Goal: Task Accomplishment & Management: Manage account settings

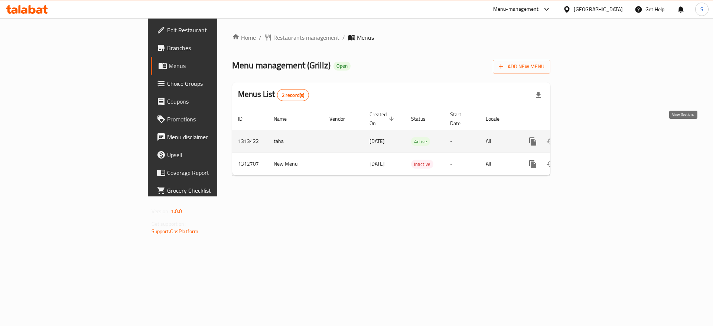
click at [596, 140] on link "enhanced table" at bounding box center [587, 142] width 18 height 18
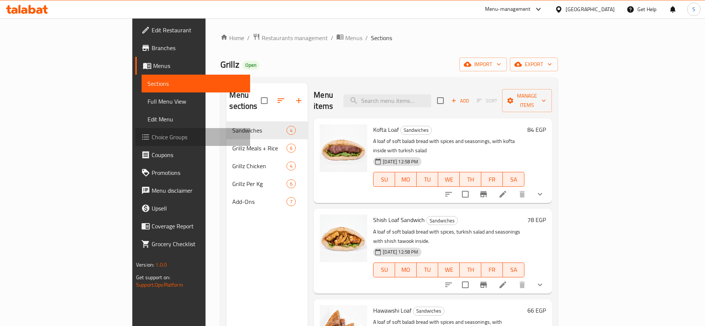
click at [152, 140] on span "Choice Groups" at bounding box center [198, 137] width 93 height 9
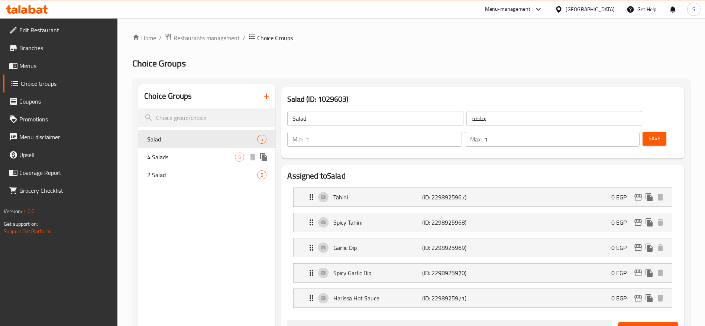
click at [209, 157] on span "4 Salads" at bounding box center [191, 157] width 88 height 9
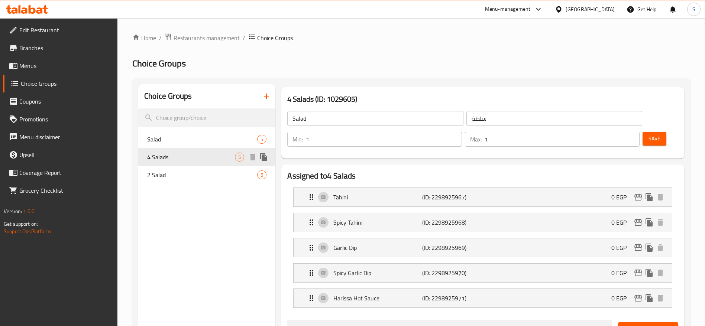
type input "4 Salads"
type input "4 سلطة"
type input "4"
click at [204, 169] on div "2 Salad 5" at bounding box center [206, 175] width 137 height 18
type input "2 Salad"
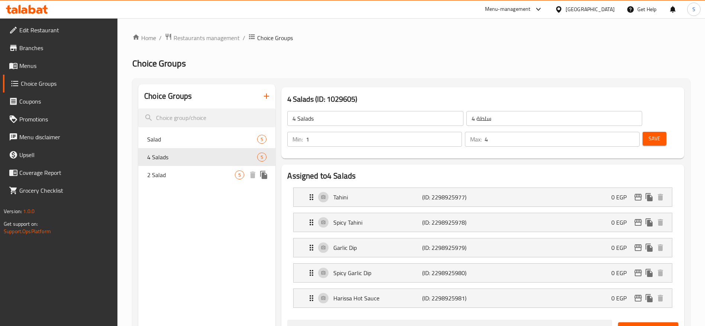
type input "2 سلطة"
type input "2"
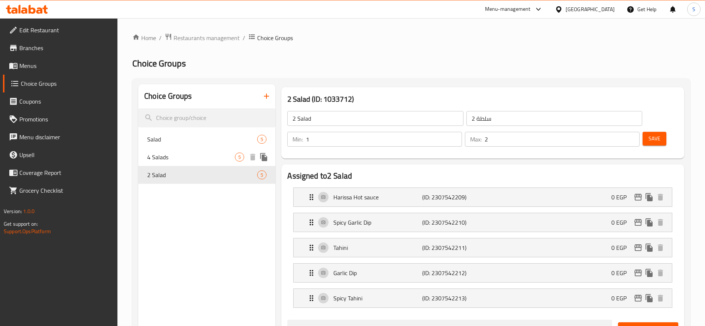
click at [205, 149] on div "4 Salads 5" at bounding box center [206, 157] width 137 height 18
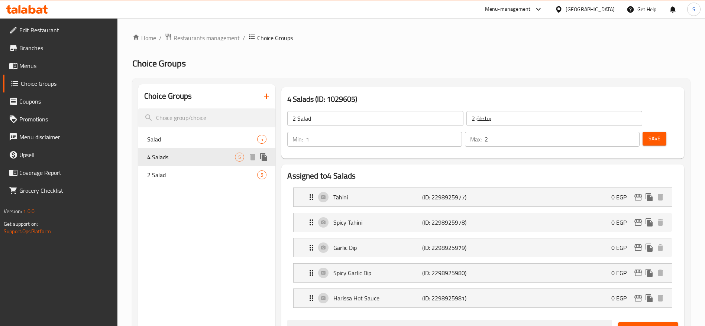
type input "4 Salads"
type input "4 سلطة"
type input "4"
click at [203, 131] on div "Salad 5" at bounding box center [206, 139] width 137 height 18
type input "Salad"
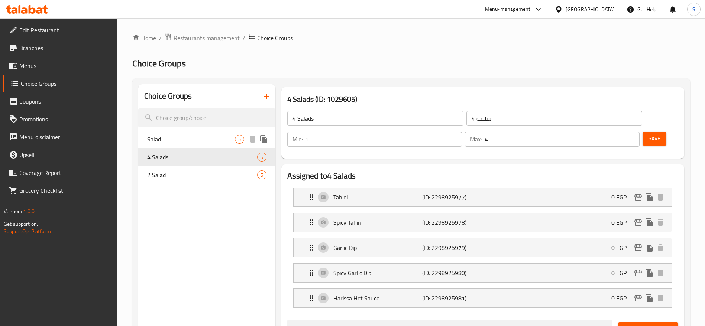
type input "سلطة"
type input "1"
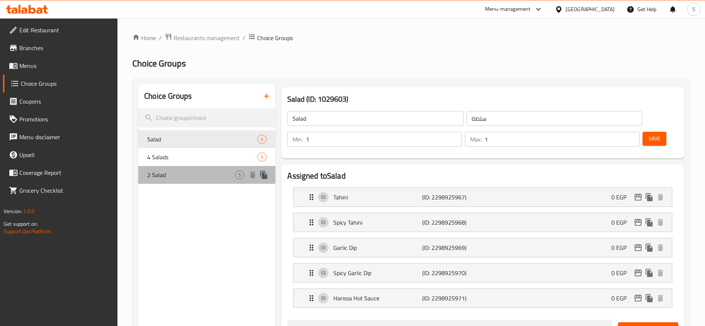
click at [210, 167] on div "2 Salad 5" at bounding box center [206, 175] width 137 height 18
type input "2 Salad"
type input "2 سلطة"
type input "2"
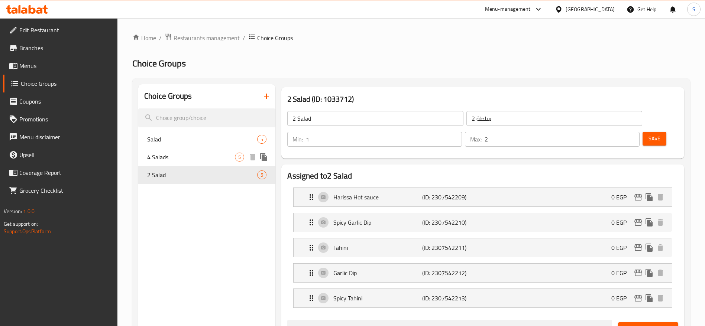
click at [199, 161] on span "4 Salads" at bounding box center [191, 157] width 88 height 9
type input "4 Salads"
type input "4 سلطة"
type input "4"
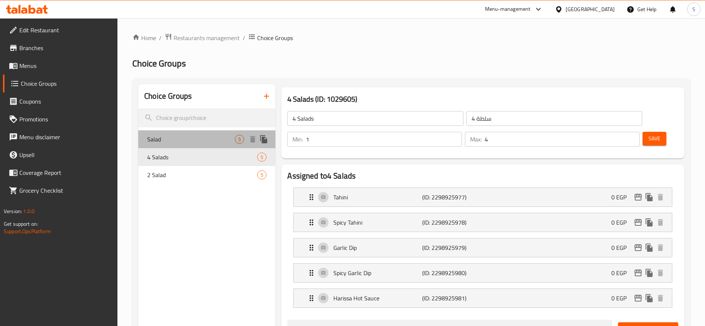
click at [204, 140] on span "Salad" at bounding box center [191, 139] width 88 height 9
type input "Salad"
type input "سلطة"
type input "1"
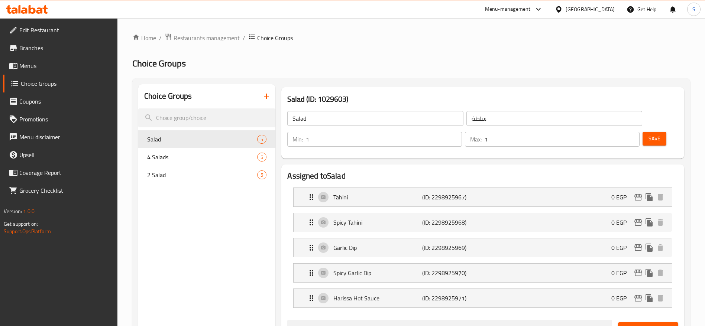
click at [62, 64] on span "Menus" at bounding box center [65, 65] width 93 height 9
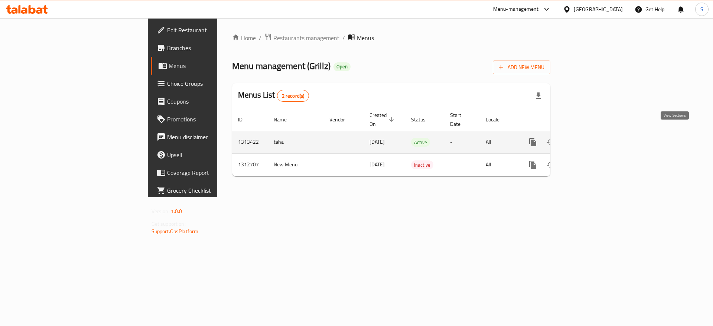
click at [591, 138] on icon "enhanced table" at bounding box center [586, 142] width 9 height 9
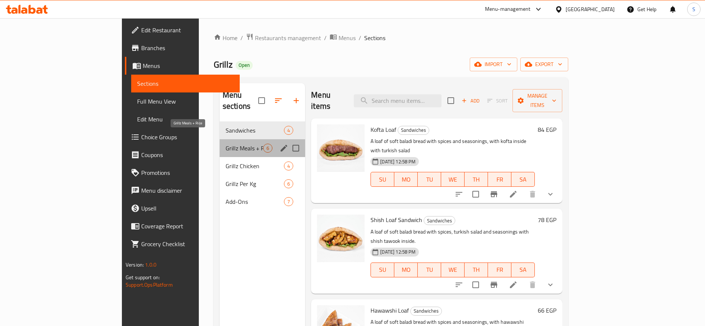
click at [226, 144] on span "Grillz Meals + Rice" at bounding box center [245, 148] width 38 height 9
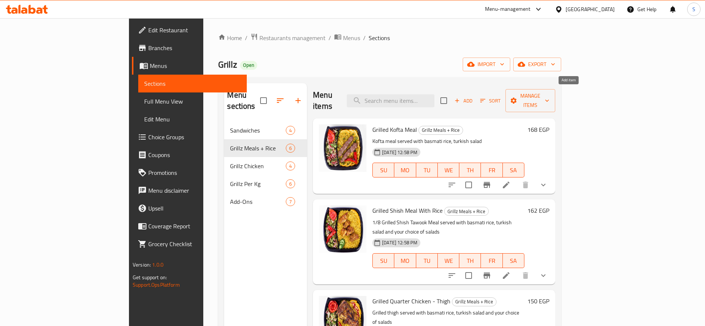
click at [473, 97] on span "Add" at bounding box center [463, 101] width 20 height 9
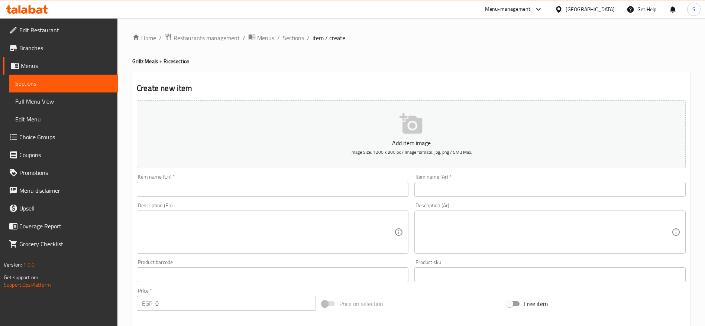
click at [310, 187] on input "text" at bounding box center [272, 189] width 271 height 15
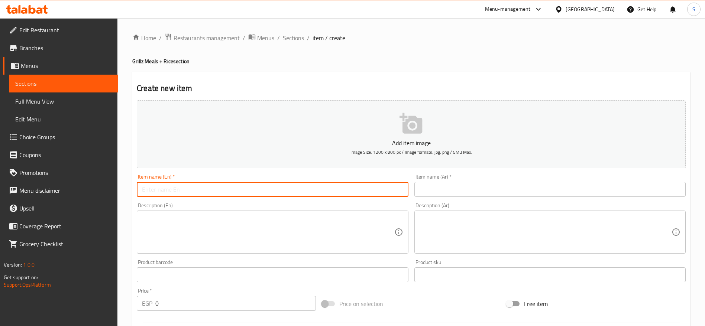
paste input "Grilled 1/8 kofta and 1/8 shish tawook served with basmati rice, Turkish salad …"
type input "Grilled 1/8 kofta and 1/8 shish tawook served with basmati rice, Turkish salad …"
drag, startPoint x: 142, startPoint y: 190, endPoint x: 413, endPoint y: 188, distance: 270.8
click at [413, 188] on div "Add item image Image Size: 1200 x 800 px / Image formats: jpg, png / 5MB Max. I…" at bounding box center [411, 257] width 555 height 320
click at [248, 231] on textarea at bounding box center [268, 232] width 252 height 35
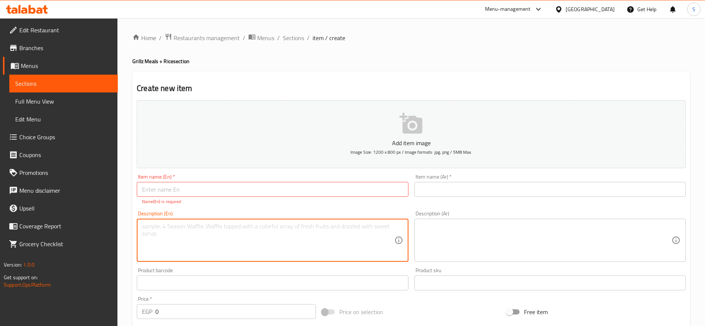
paste textarea "Grilled 1/8 kofta and 1/8 shish tawook served with basmati rice, Turkish salad …"
type textarea "Grilled 1/8 kofta and 1/8 shish tawook served with basmati rice, Turkish salad …"
click at [431, 222] on div "Description (Ar)" at bounding box center [549, 240] width 271 height 43
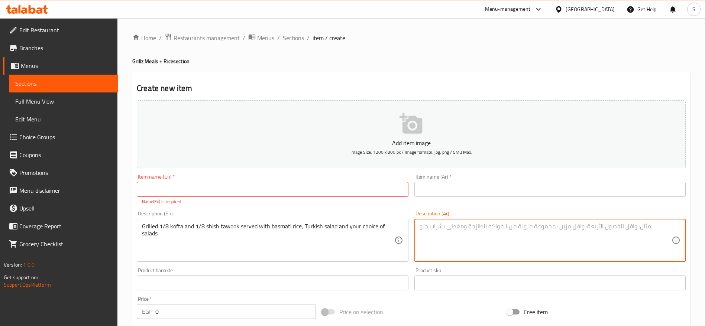
click at [293, 190] on input "text" at bounding box center [272, 189] width 271 height 15
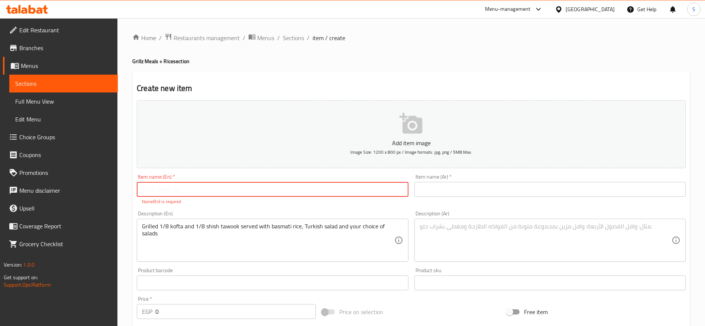
paste input "Mix Grillz Meal (Kofta+Shish) With Rice"
type input "Mix Grillz Meal (Kofta+Shish) With Rice"
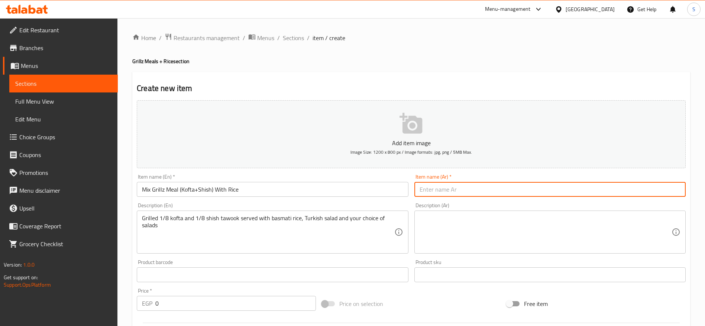
click at [420, 182] on input "text" at bounding box center [549, 189] width 271 height 15
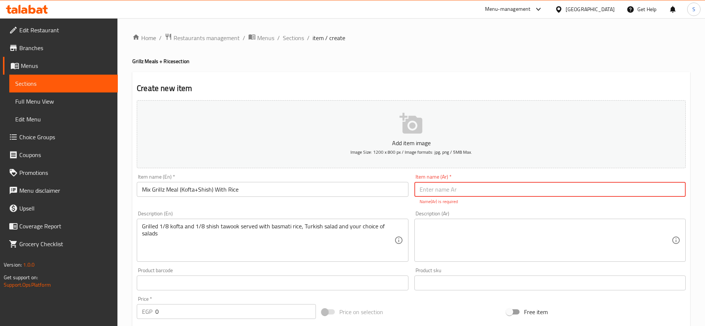
click at [489, 189] on input "text" at bounding box center [549, 189] width 271 height 15
paste input "وجبة مكس جريلز (كفتة+شيش) مع الأرز"
type input "وجبة مكس جريلز (كفتة+شيش) مع الأرز"
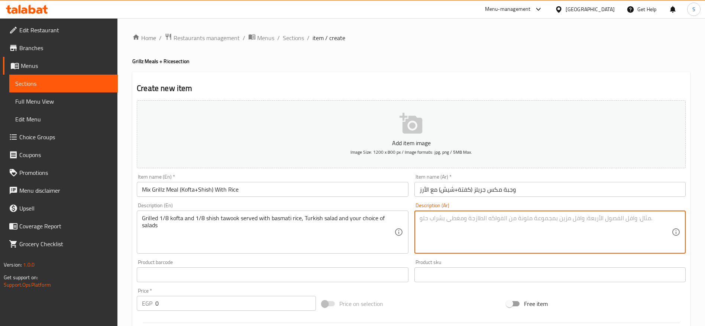
click at [512, 229] on textarea at bounding box center [545, 232] width 252 height 35
click at [482, 232] on textarea at bounding box center [545, 232] width 252 height 35
paste textarea "وجبة 1/8 كفتة مع 1/8 شيش طاووك تقدم مع الأرز البسمتي و السلطة التركية و اختيارك…"
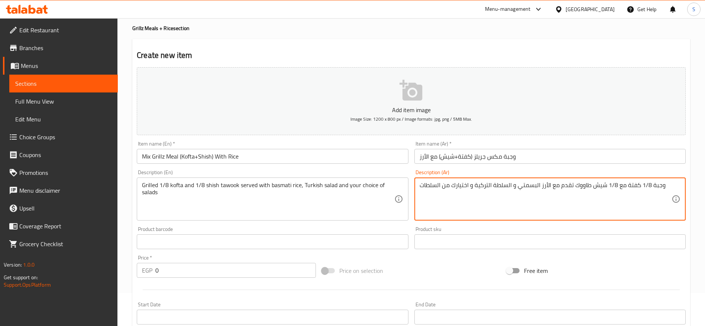
scroll to position [56, 0]
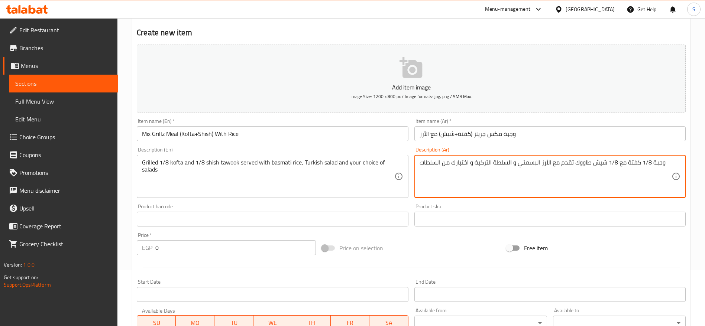
type textarea "وجبة 1/8 كفتة مع 1/8 شيش طاووك تقدم مع الأرز البسمتي و السلطة التركية و اختيارك…"
click at [275, 250] on input "0" at bounding box center [235, 247] width 160 height 15
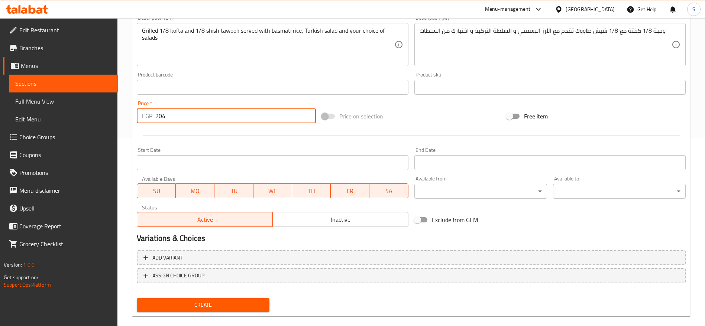
scroll to position [199, 0]
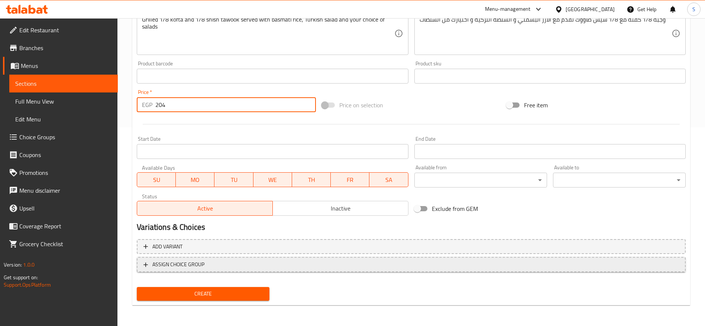
type input "204"
click at [296, 267] on span "ASSIGN CHOICE GROUP" at bounding box center [410, 264] width 535 height 9
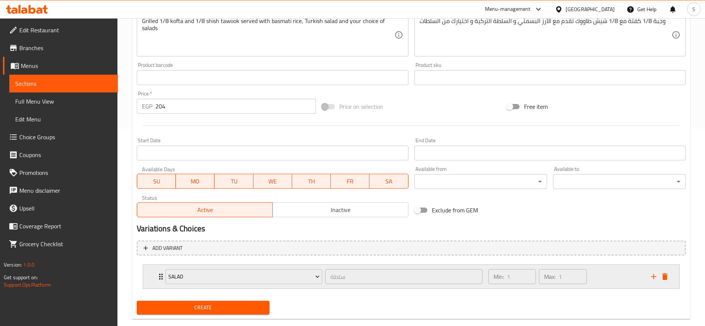
scroll to position [211, 0]
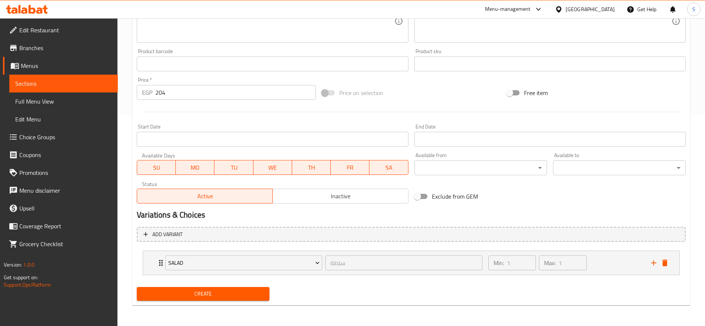
click at [229, 296] on span "Create" at bounding box center [203, 293] width 121 height 9
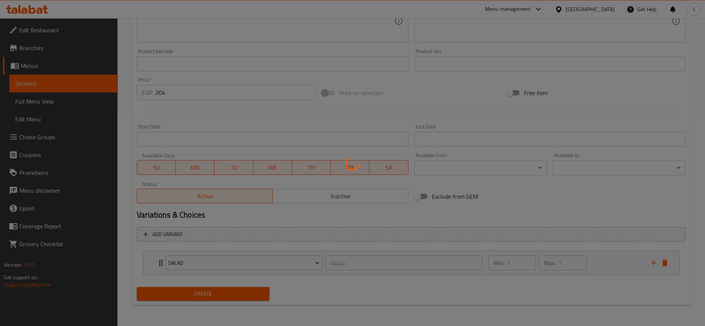
type input "0"
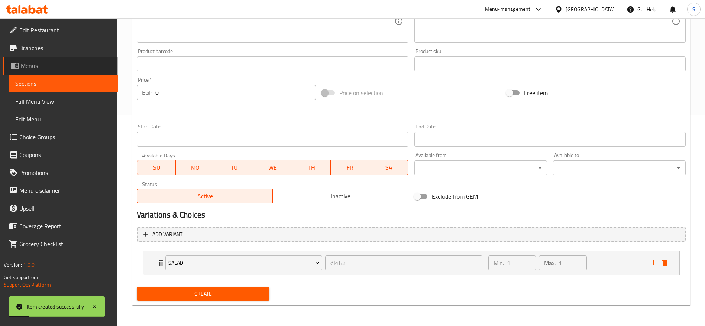
click at [72, 67] on span "Menus" at bounding box center [66, 65] width 91 height 9
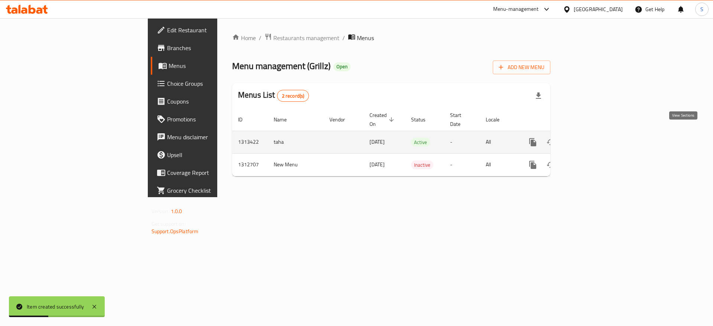
click at [591, 138] on icon "enhanced table" at bounding box center [586, 142] width 9 height 9
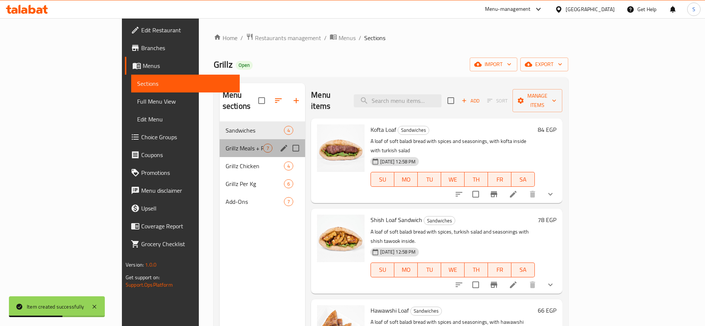
click at [221, 144] on div "Grillz Meals + Rice 7" at bounding box center [263, 148] width 86 height 18
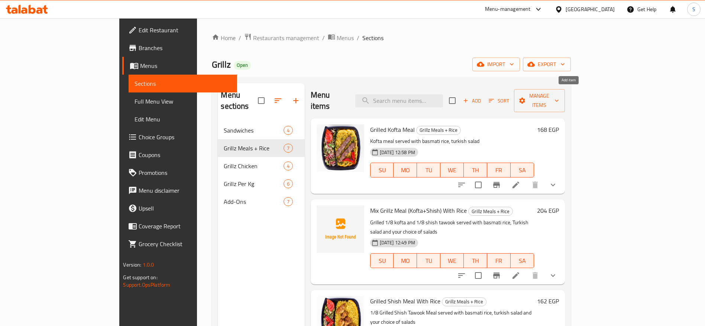
click at [482, 97] on span "Add" at bounding box center [472, 101] width 20 height 9
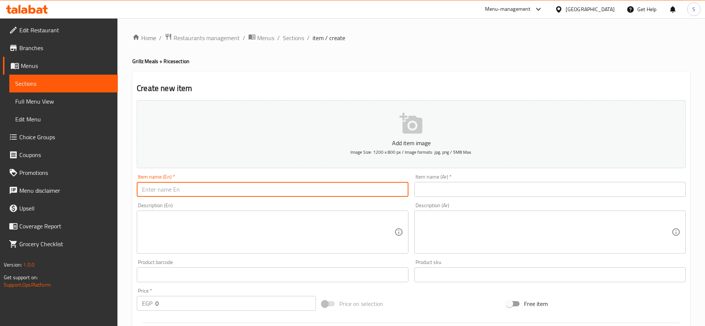
click at [312, 186] on input "text" at bounding box center [272, 189] width 271 height 15
paste input "Grillz Meal (Kofta+Thigh) With Rice"
type input "Grillz Meal (Kofta+Thigh) With Rice"
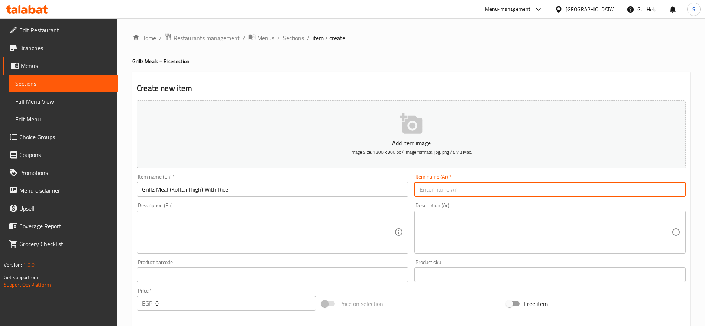
click at [454, 192] on input "text" at bounding box center [549, 189] width 271 height 15
click at [484, 184] on input "text" at bounding box center [549, 189] width 271 height 15
paste input "وجبة جريلز (كفتة+ورك) مع الأرز"
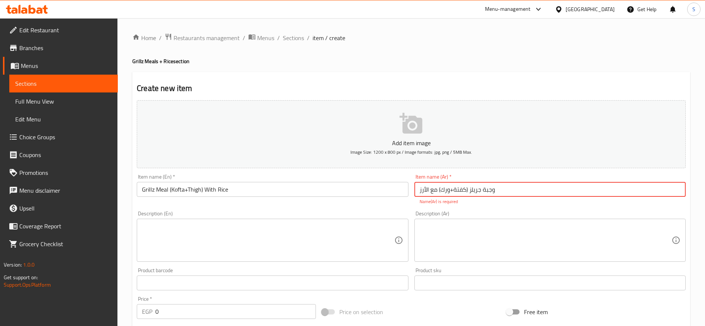
type input "وجبة جريلز (كفتة+ورك) مع الأرز"
click at [361, 236] on textarea at bounding box center [268, 240] width 252 height 35
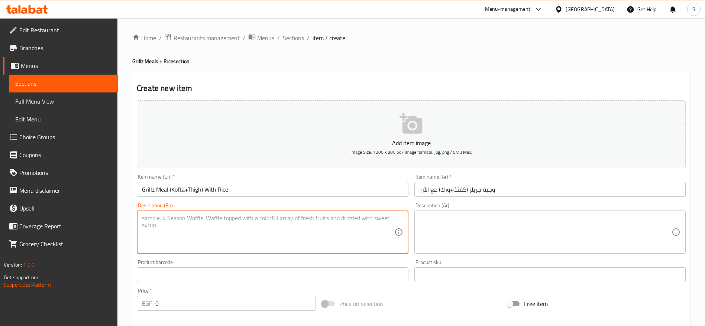
click at [341, 215] on textarea at bounding box center [268, 232] width 252 height 35
paste textarea "Grilled 1/8 kofta and thigh served with basmati rice, Turkish salad and your ch…"
type textarea "Grilled 1/8 kofta and thigh served with basmati rice, Turkish salad and your ch…"
click at [466, 217] on textarea at bounding box center [545, 232] width 252 height 35
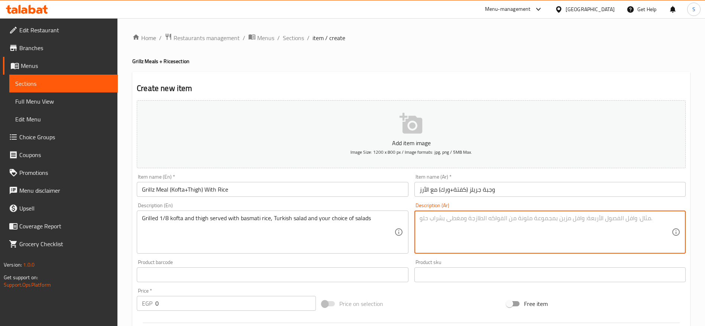
click at [475, 234] on textarea at bounding box center [545, 232] width 252 height 35
paste textarea "وجبة 1/8 كفتة مع ورك تقدم مع الأرز البسمتي و السلطة التركية و اختيارك من السلطات"
type textarea "وجبة 1/8 كفتة مع ورك تقدم مع الأرز البسمتي و السلطة التركية و اختيارك من السلطات"
click at [256, 301] on input "0" at bounding box center [235, 303] width 160 height 15
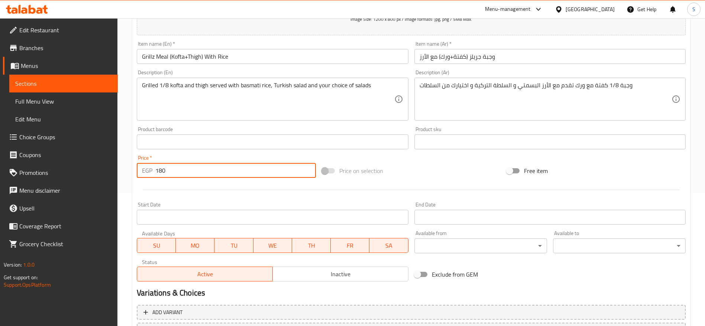
scroll to position [158, 0]
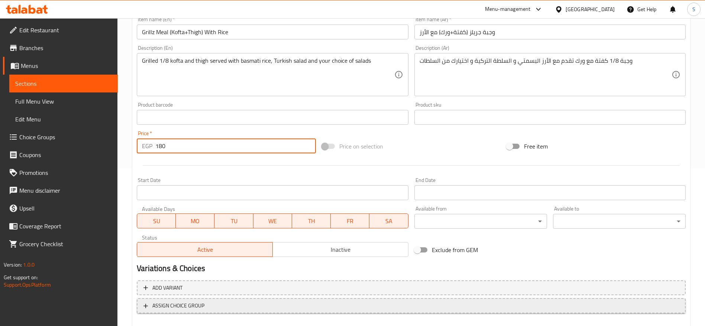
type input "180"
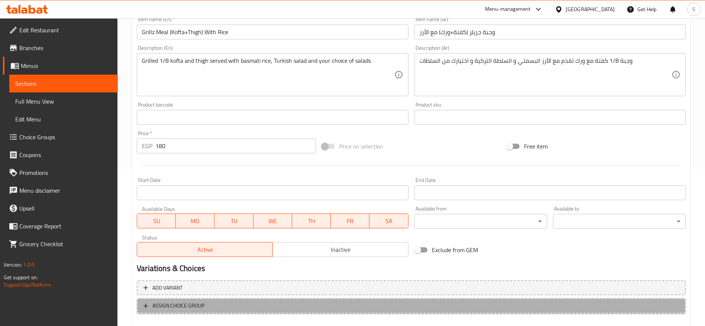
click at [304, 304] on span "ASSIGN CHOICE GROUP" at bounding box center [410, 305] width 535 height 9
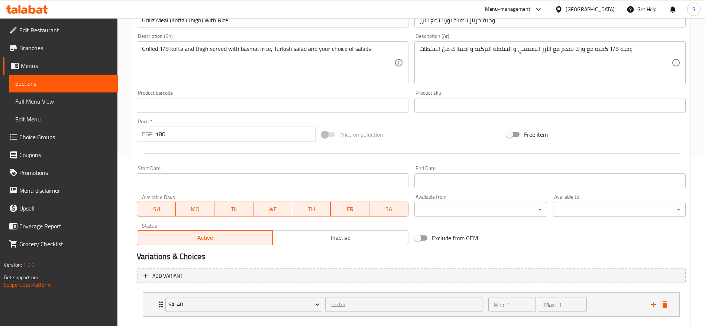
scroll to position [211, 0]
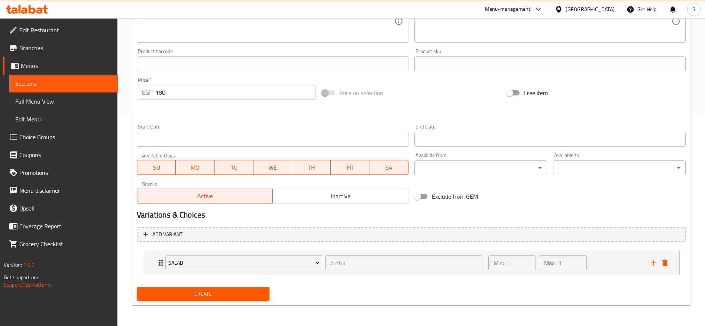
drag, startPoint x: 205, startPoint y: 300, endPoint x: 210, endPoint y: 296, distance: 5.5
click at [205, 301] on button "Create" at bounding box center [203, 294] width 133 height 14
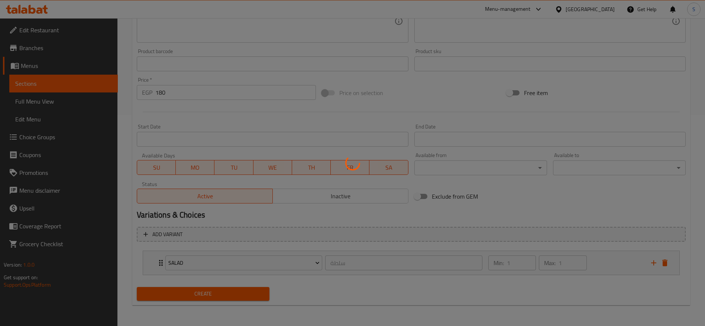
type input "0"
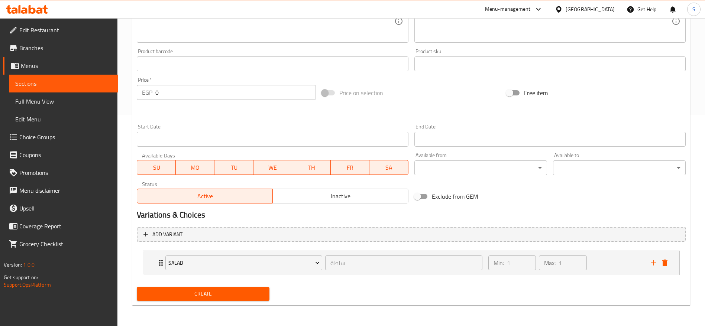
click at [42, 61] on span "Menus" at bounding box center [66, 65] width 91 height 9
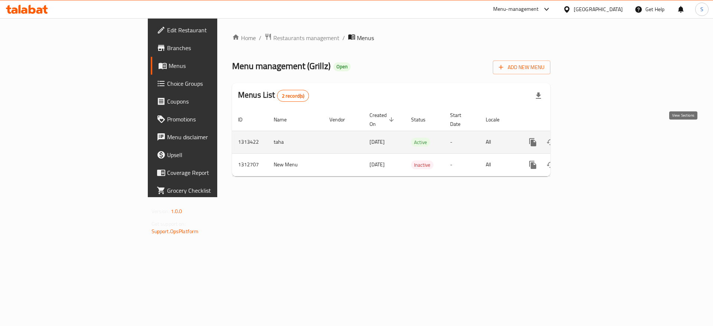
click at [596, 138] on link "enhanced table" at bounding box center [587, 142] width 18 height 18
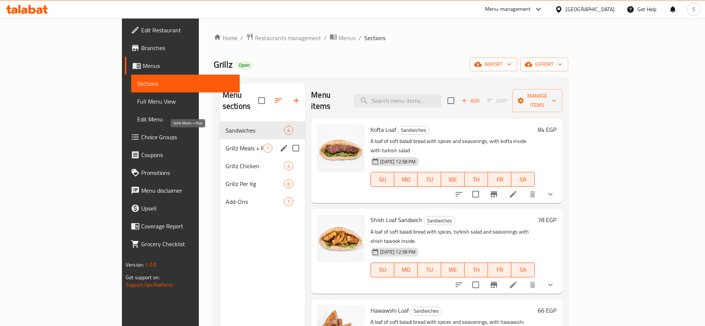
click at [226, 144] on span "Grillz Meals + Rice" at bounding box center [245, 148] width 38 height 9
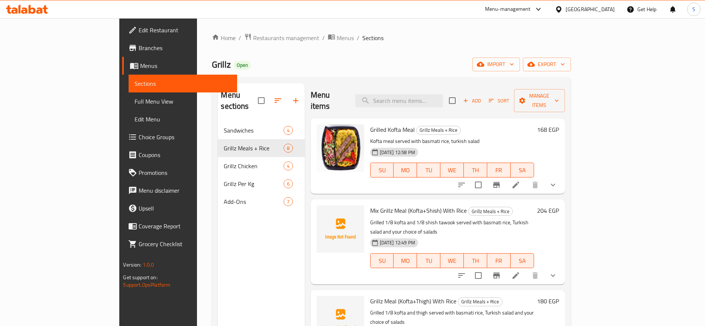
scroll to position [167, 0]
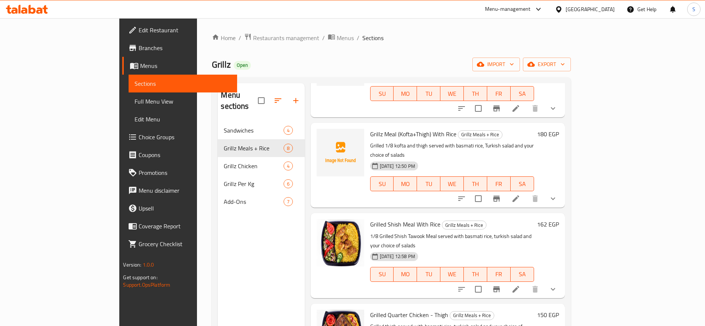
click at [122, 53] on link "Branches" at bounding box center [179, 48] width 115 height 18
